Goal: Task Accomplishment & Management: Manage account settings

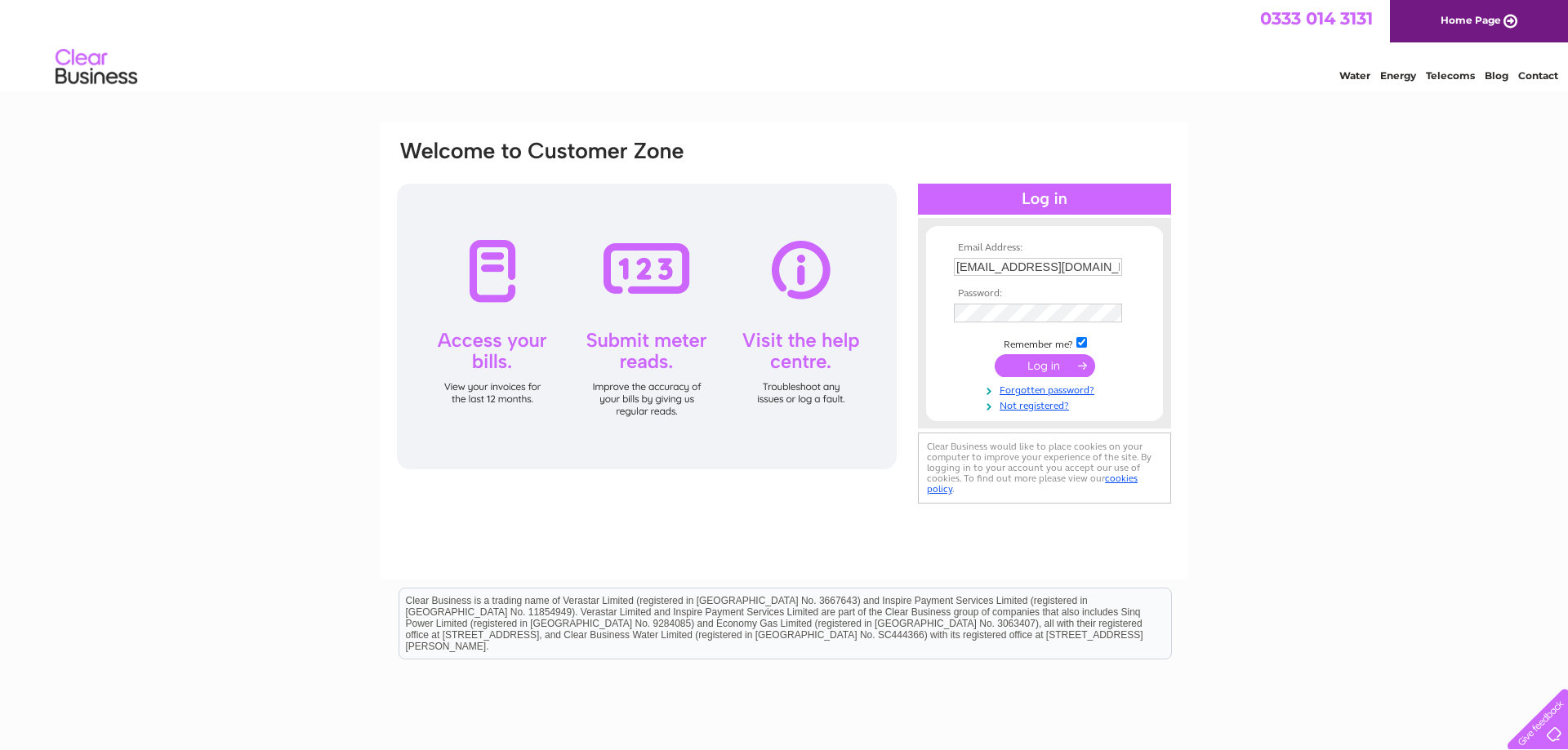
click at [1054, 366] on input "submit" at bounding box center [1045, 366] width 101 height 23
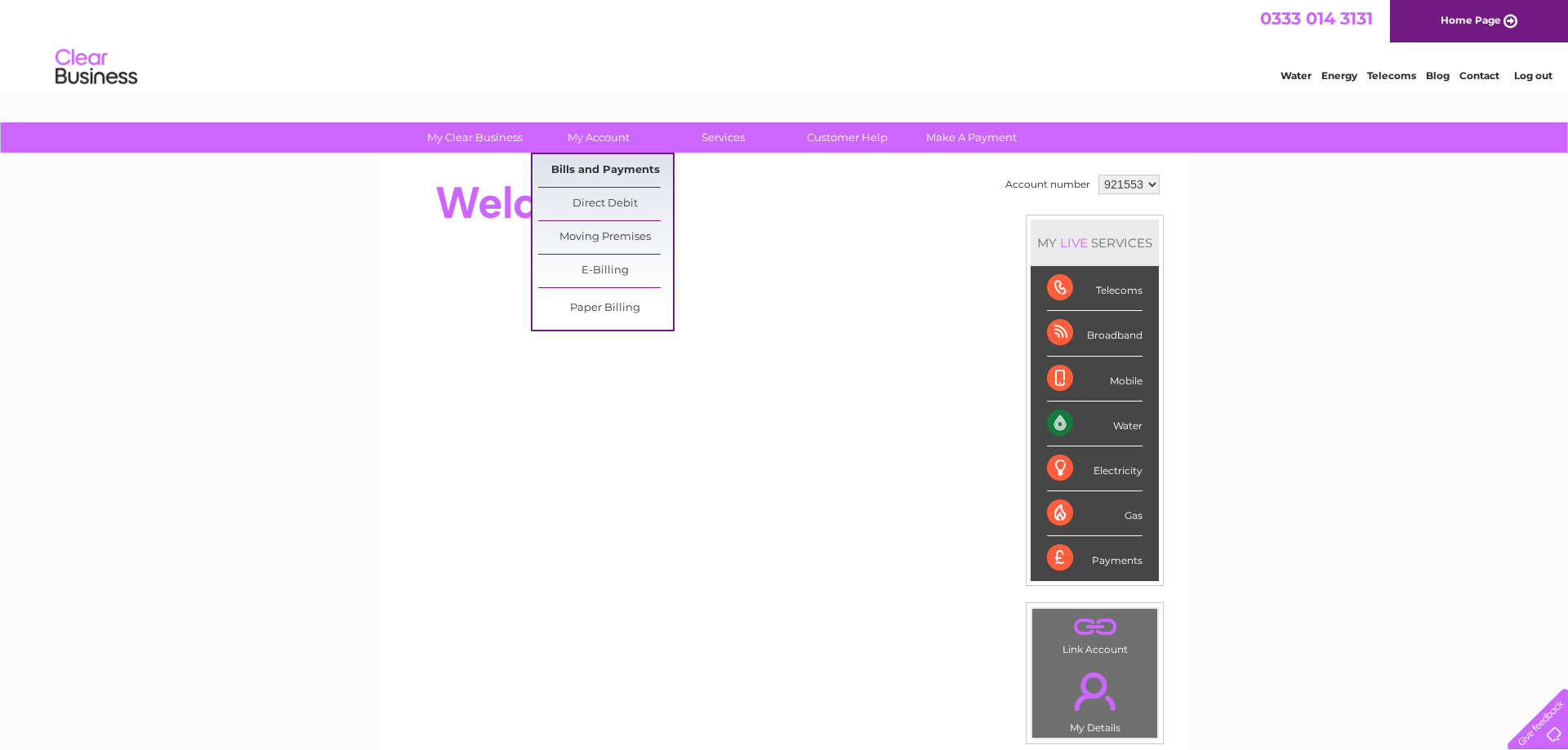
click at [600, 172] on link "Bills and Payments" at bounding box center [605, 170] width 135 height 33
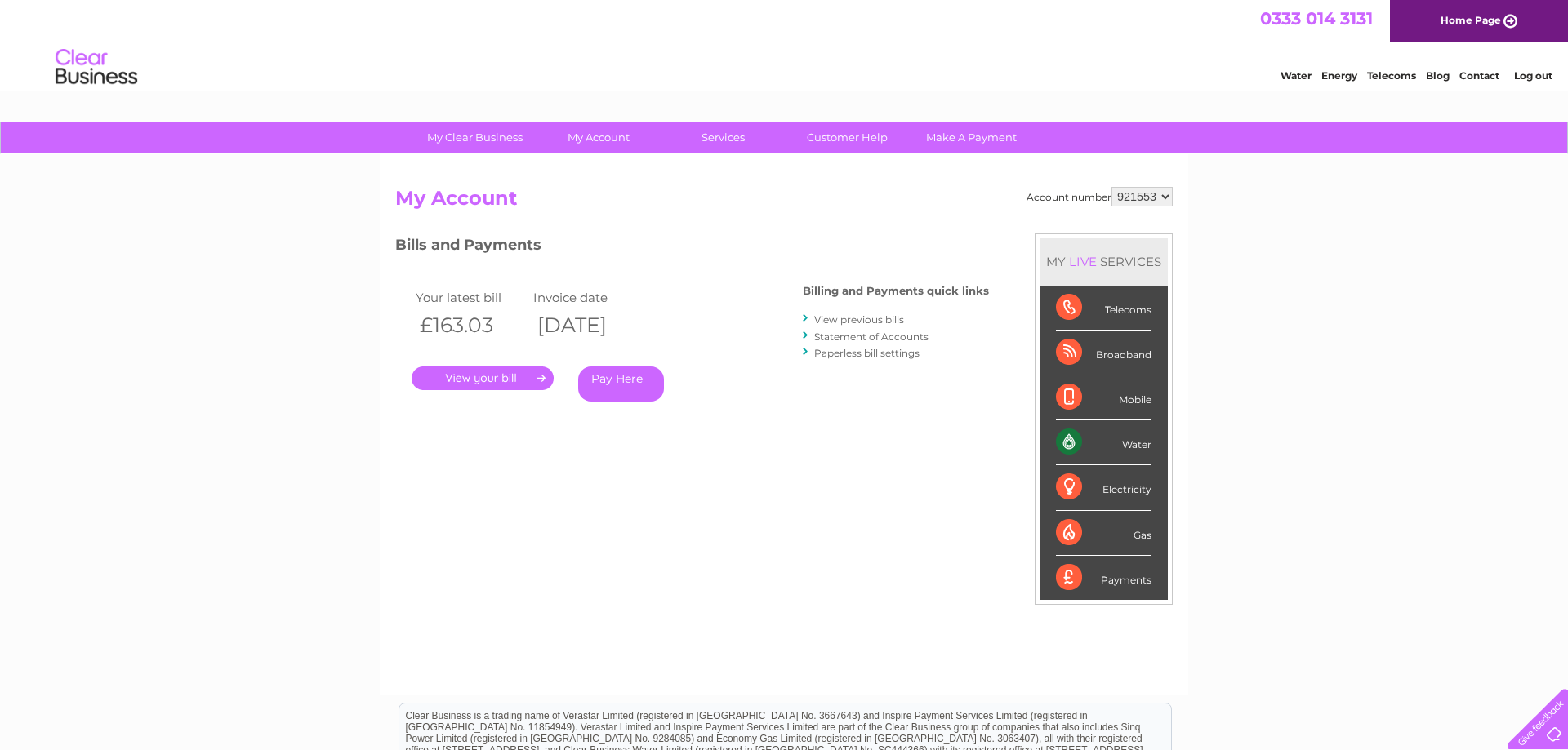
click at [501, 377] on link "." at bounding box center [483, 378] width 142 height 24
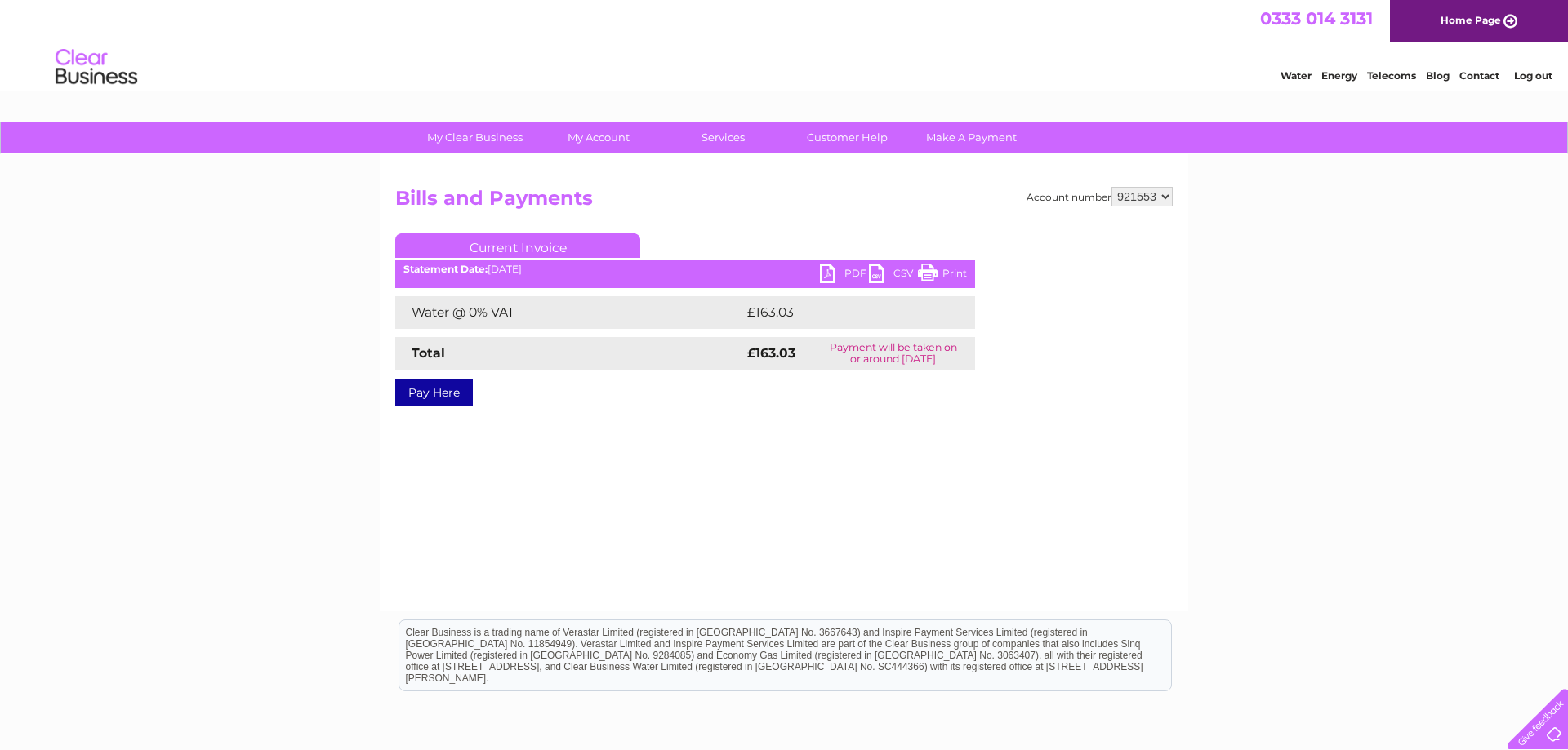
click at [829, 270] on link "PDF" at bounding box center [844, 275] width 49 height 24
click at [1111, 187] on select "921553 921555" at bounding box center [1141, 197] width 61 height 20
select select "921555"
click option "921555" at bounding box center [0, 0] width 0 height 0
click at [829, 272] on link "PDF" at bounding box center [844, 275] width 49 height 24
